Goal: Information Seeking & Learning: Learn about a topic

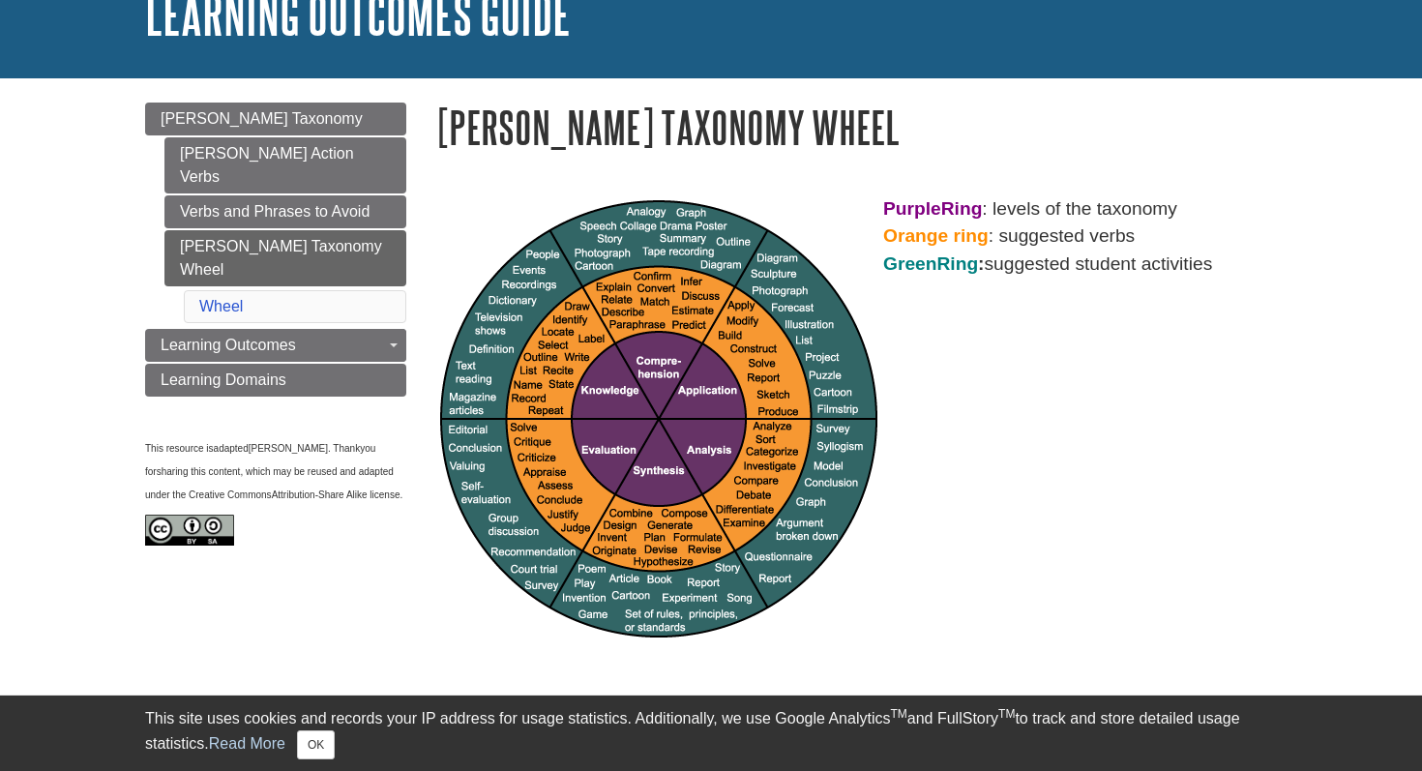
scroll to position [140, 0]
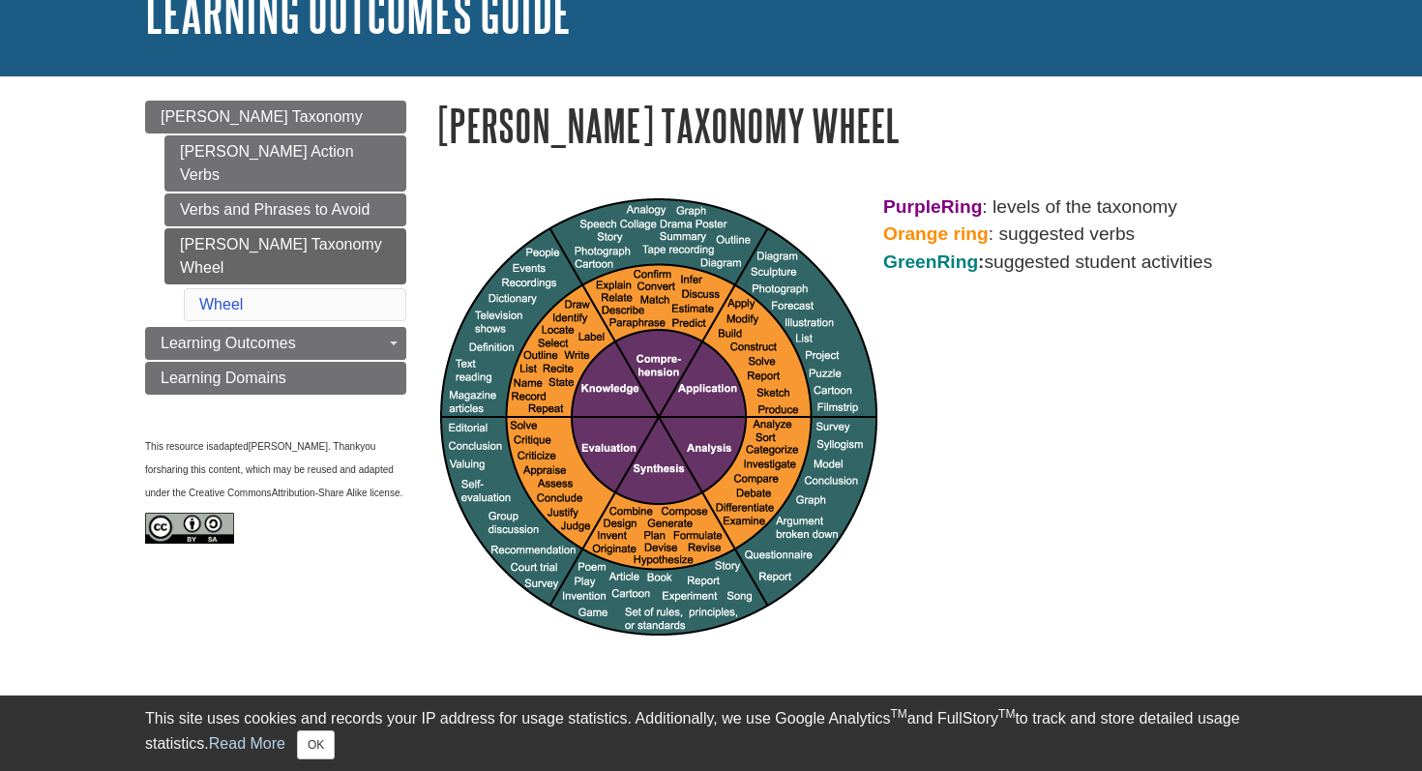
click at [936, 514] on div "Purple Ring : levels of the taxonomy Orange ring : suggested verbs Green Ring :…" at bounding box center [855, 417] width 841 height 448
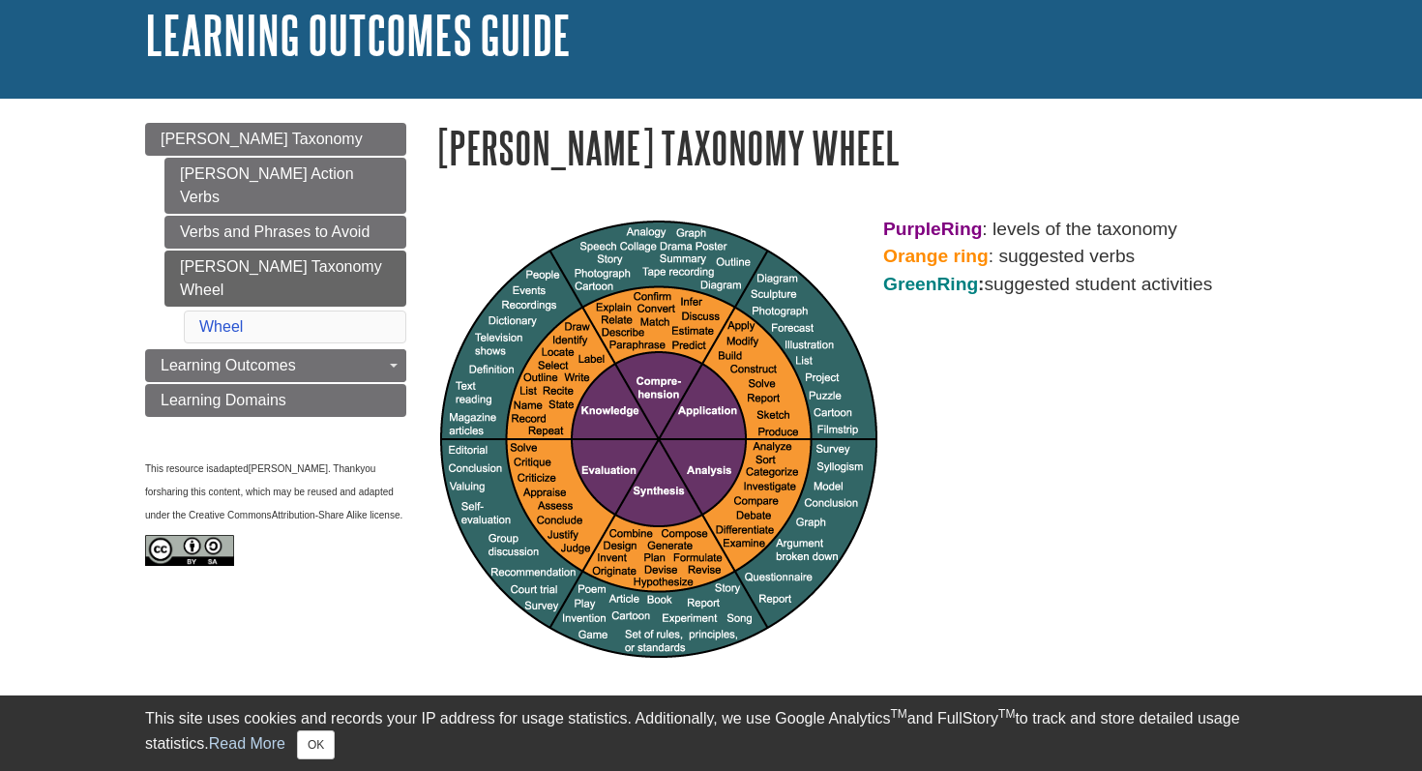
scroll to position [114, 0]
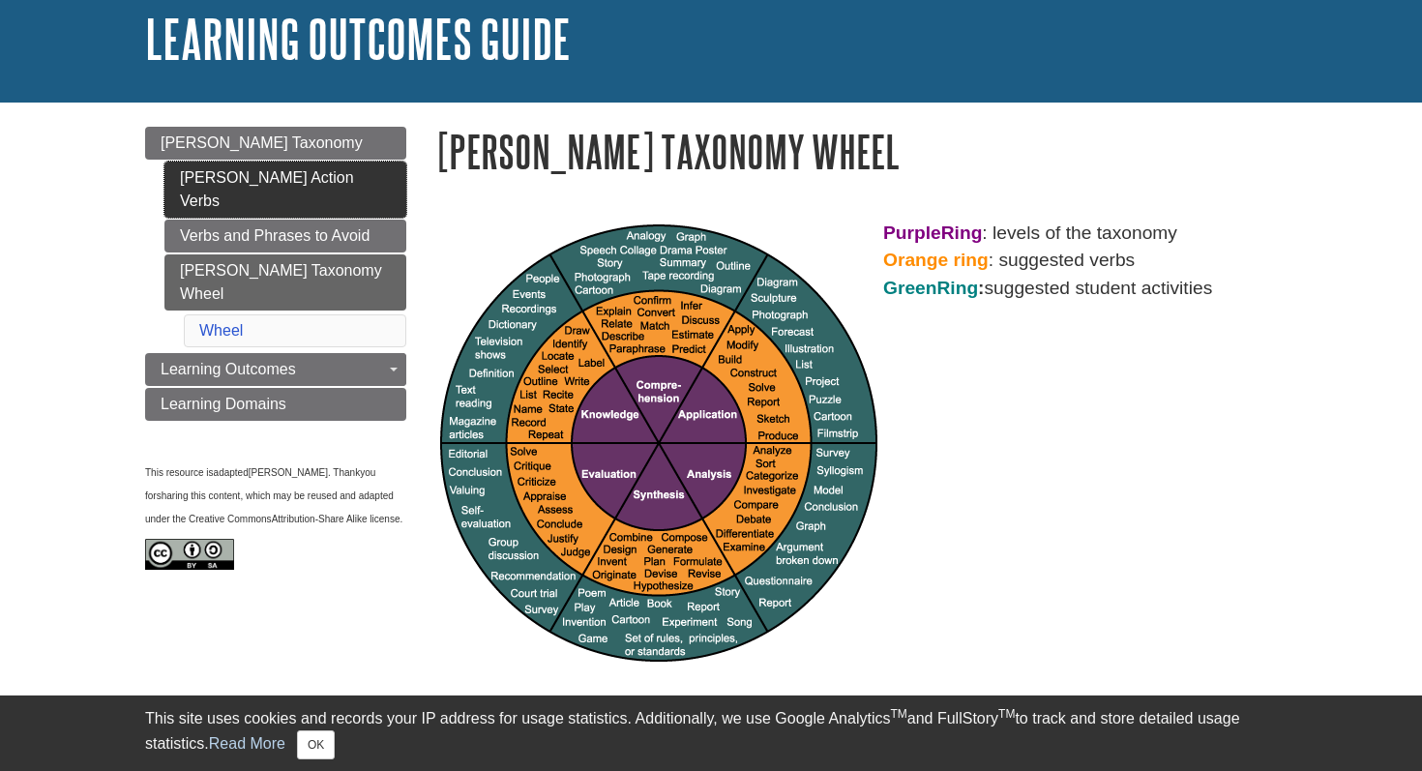
click at [250, 186] on link "[PERSON_NAME] Action Verbs" at bounding box center [285, 190] width 242 height 56
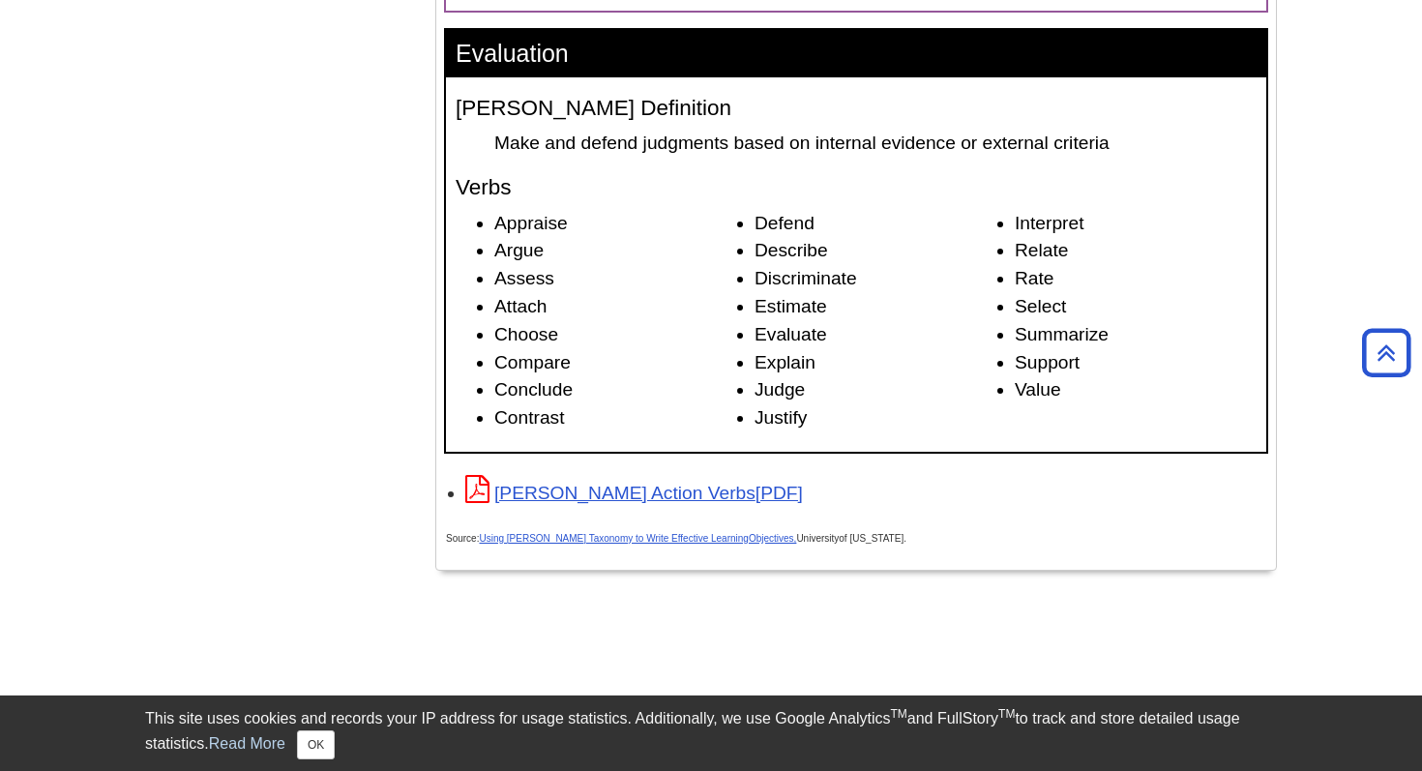
scroll to position [2943, 0]
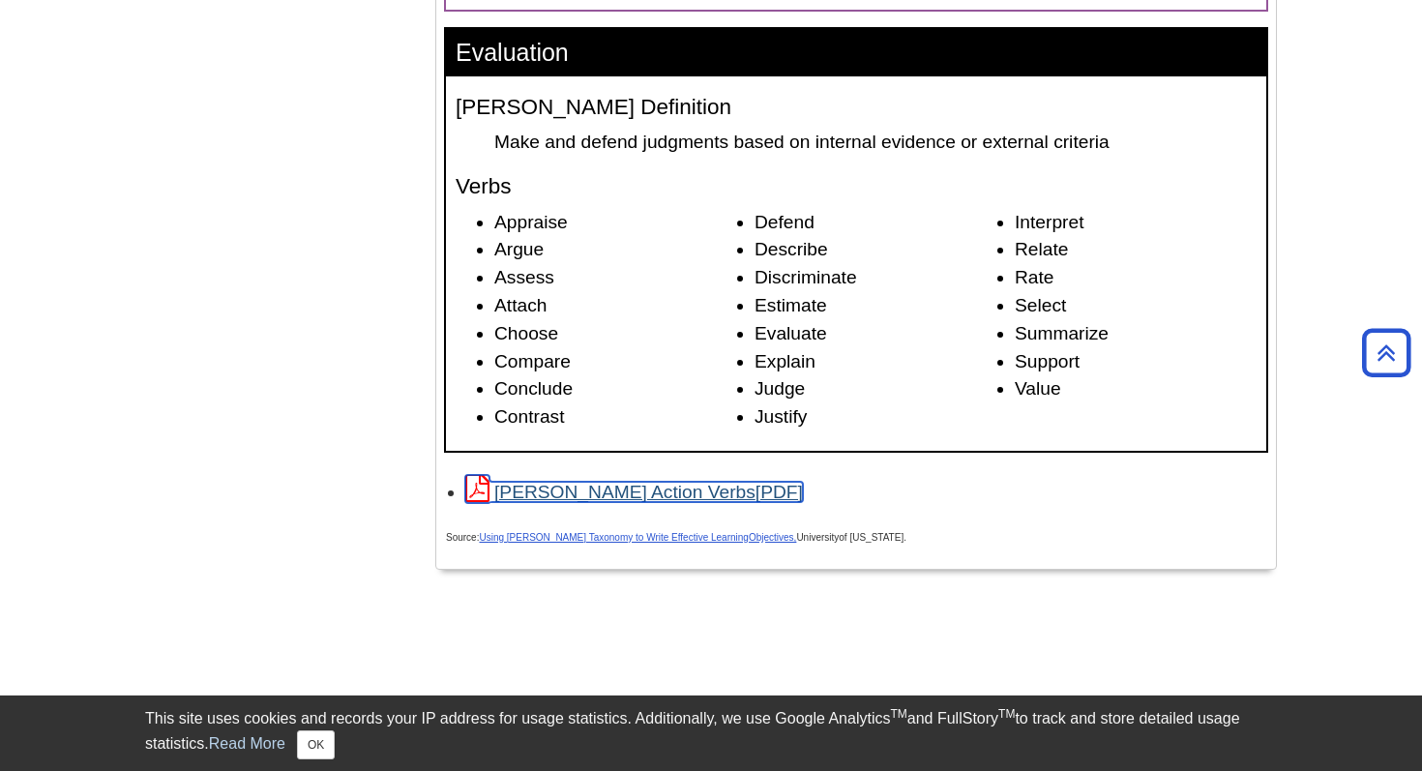
click at [569, 502] on link "[PERSON_NAME] Action Verbs" at bounding box center [634, 492] width 338 height 20
